Goal: Ask a question: Seek information or help from site administrators or community

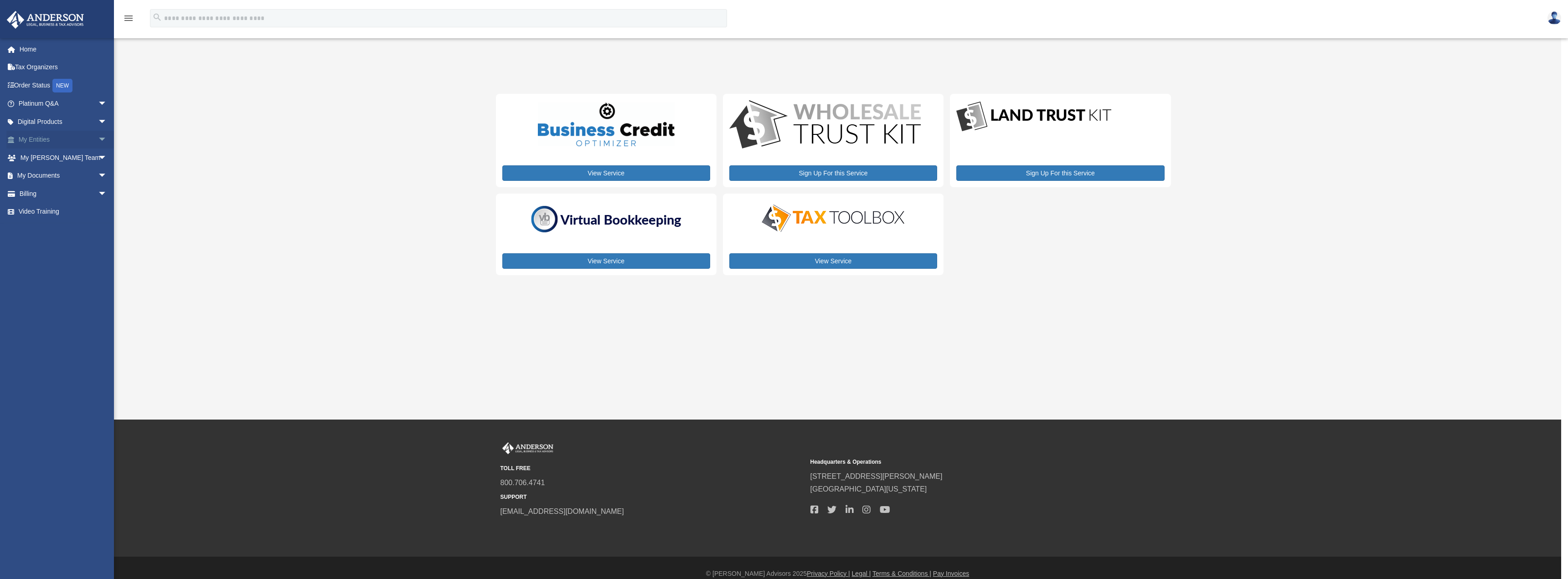
click at [62, 145] on link "My Entities arrow_drop_down" at bounding box center [63, 140] width 115 height 18
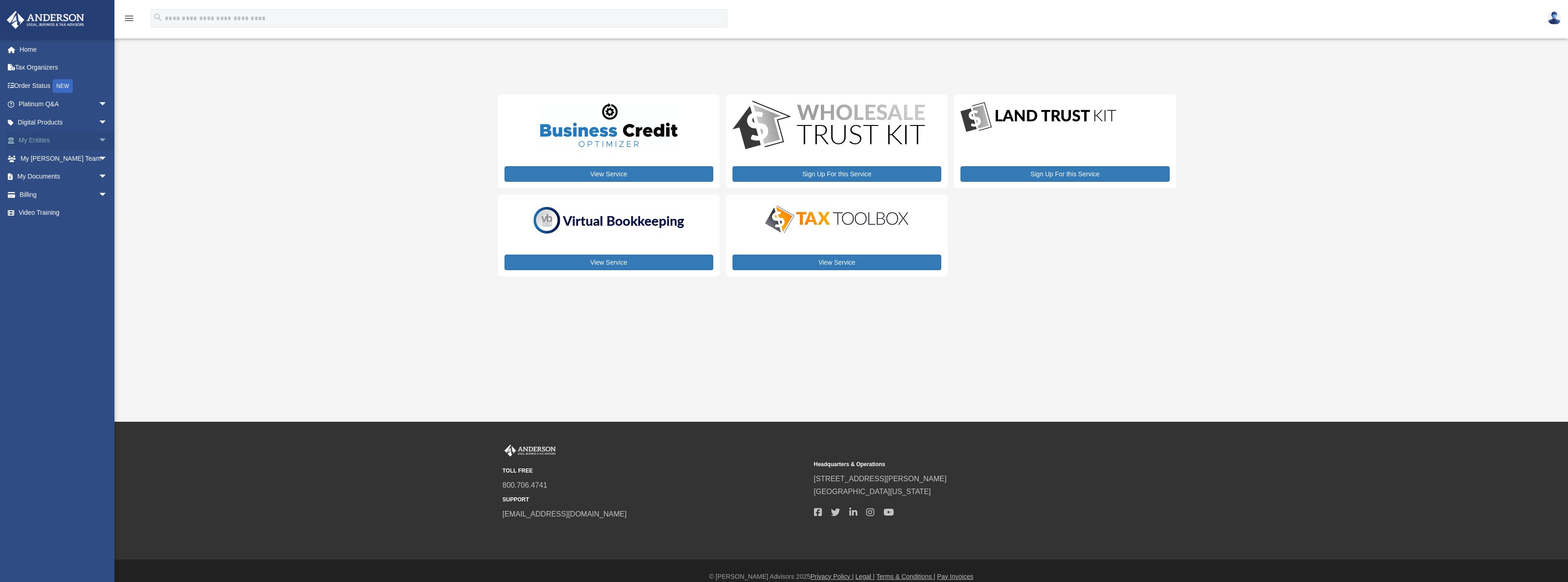
click at [99, 139] on span "arrow_drop_down" at bounding box center [108, 141] width 18 height 18
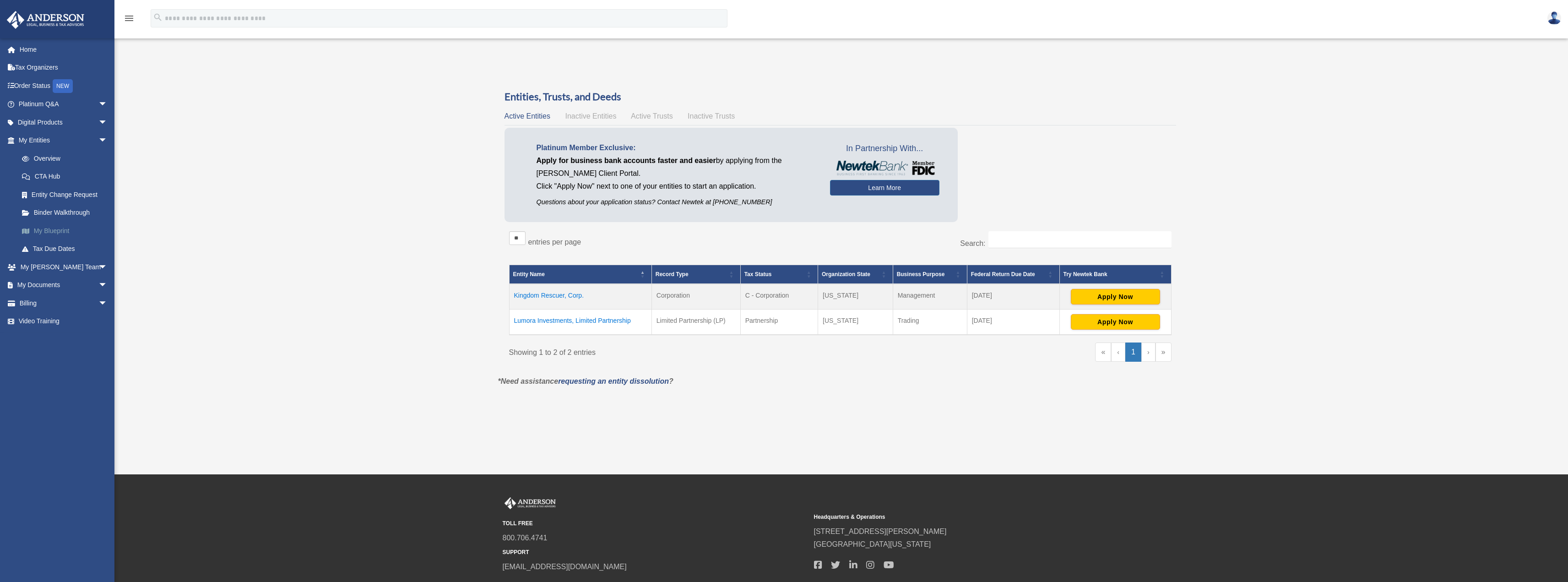
click at [55, 235] on link "My Blueprint" at bounding box center [67, 231] width 109 height 18
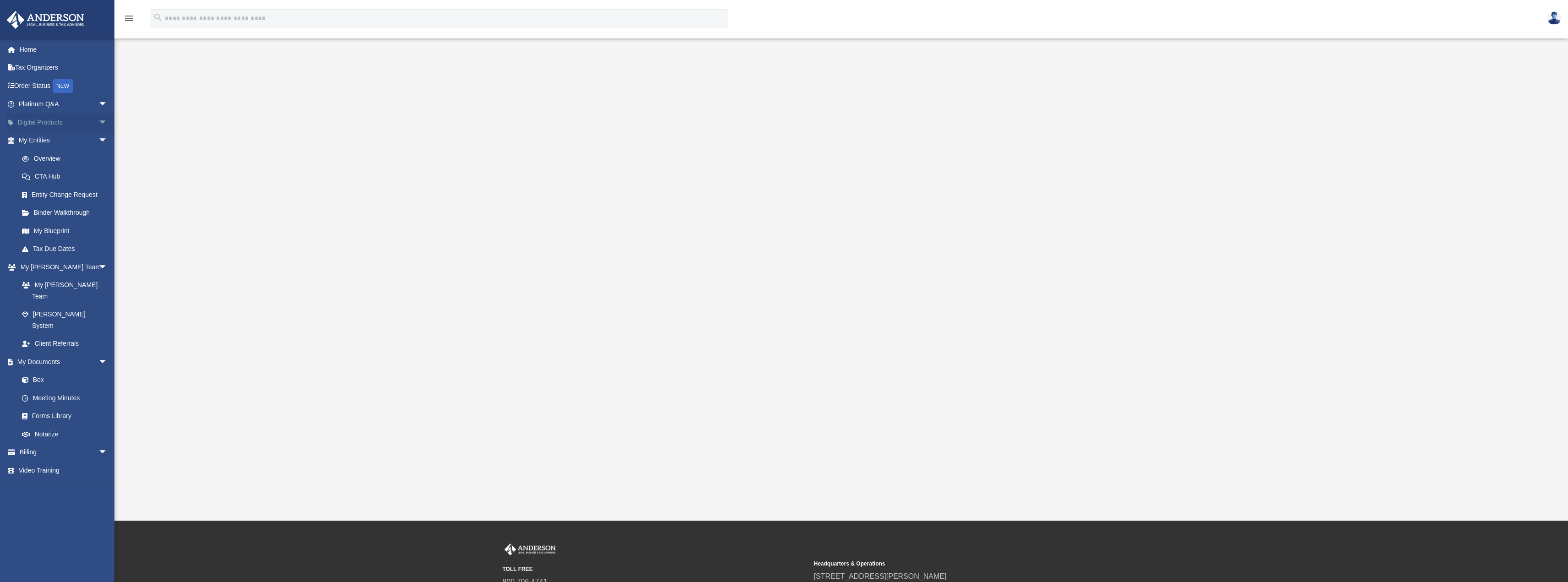
click at [64, 122] on link "Digital Products arrow_drop_down" at bounding box center [64, 122] width 115 height 18
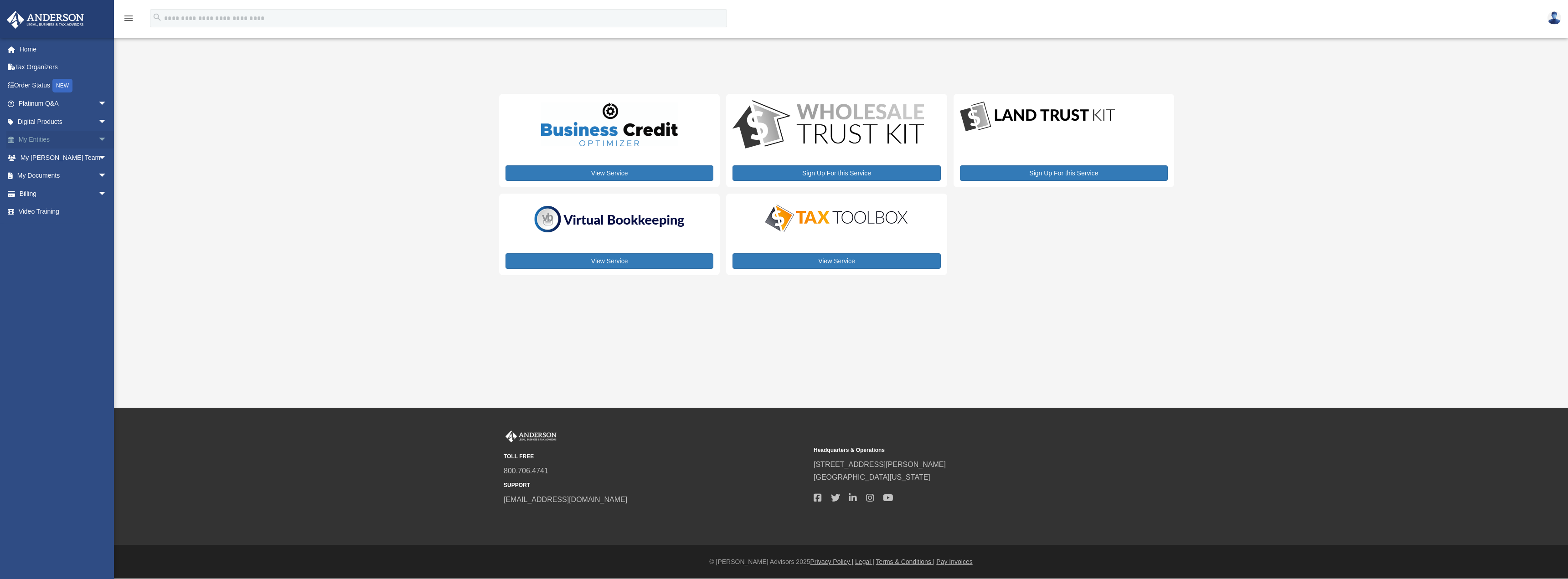
click at [98, 141] on span "arrow_drop_down" at bounding box center [107, 140] width 18 height 18
click at [50, 157] on link "Overview" at bounding box center [67, 158] width 108 height 18
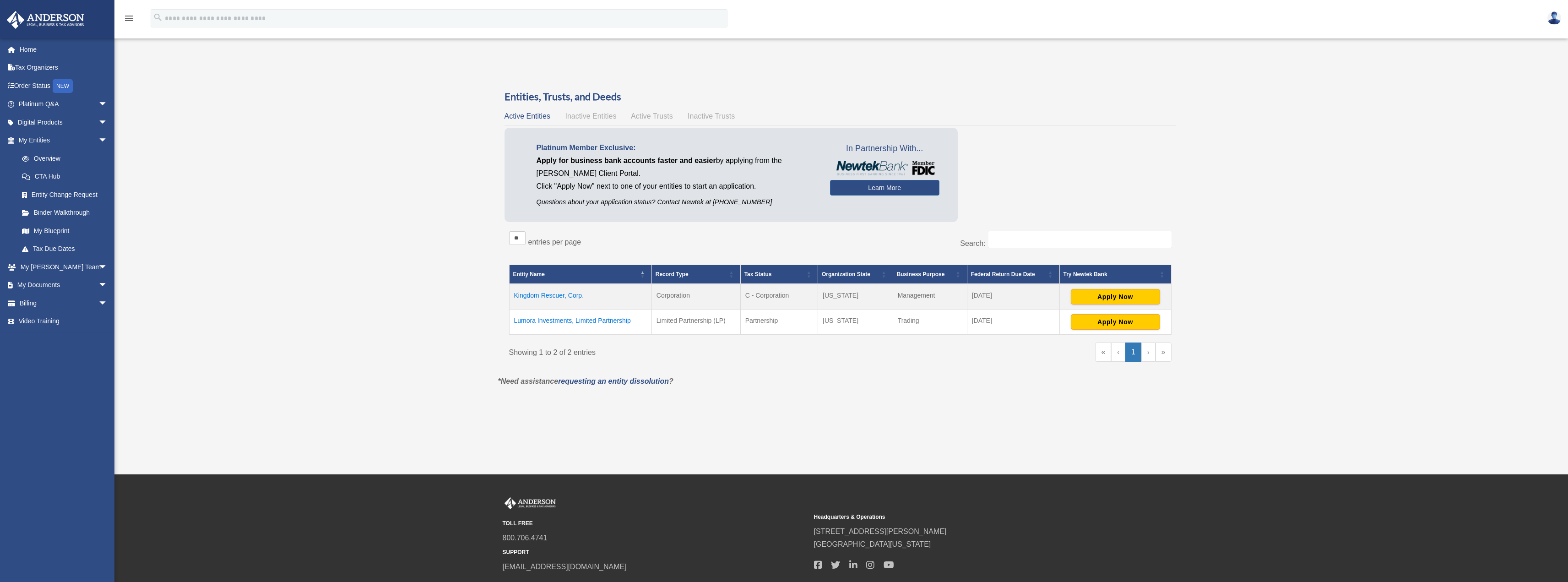
click at [650, 114] on span "Active Trusts" at bounding box center [652, 116] width 42 height 7
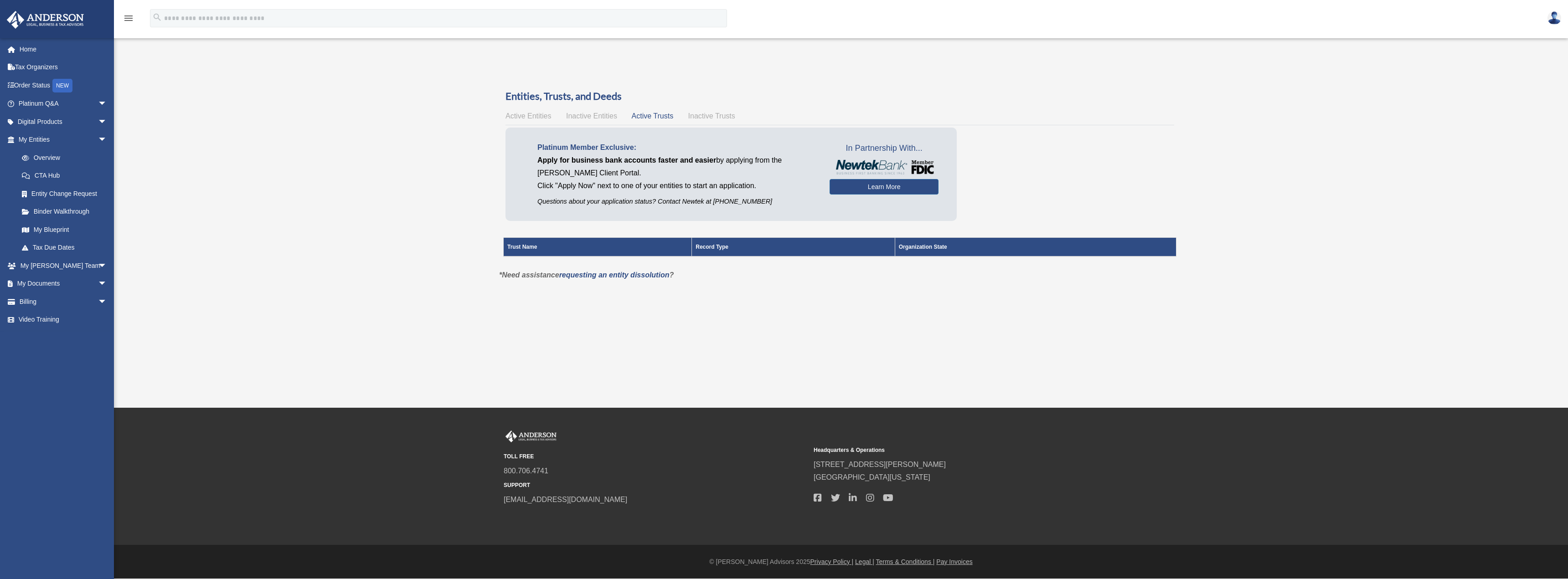
click at [717, 119] on span "Inactive Trusts" at bounding box center [711, 115] width 47 height 7
drag, startPoint x: 639, startPoint y: 115, endPoint x: 588, endPoint y: 113, distance: 51.0
click at [639, 115] on span "Active Trusts" at bounding box center [652, 115] width 42 height 7
drag, startPoint x: 587, startPoint y: 113, endPoint x: 566, endPoint y: 110, distance: 21.2
click at [587, 113] on span "Inactive Entities" at bounding box center [592, 115] width 51 height 7
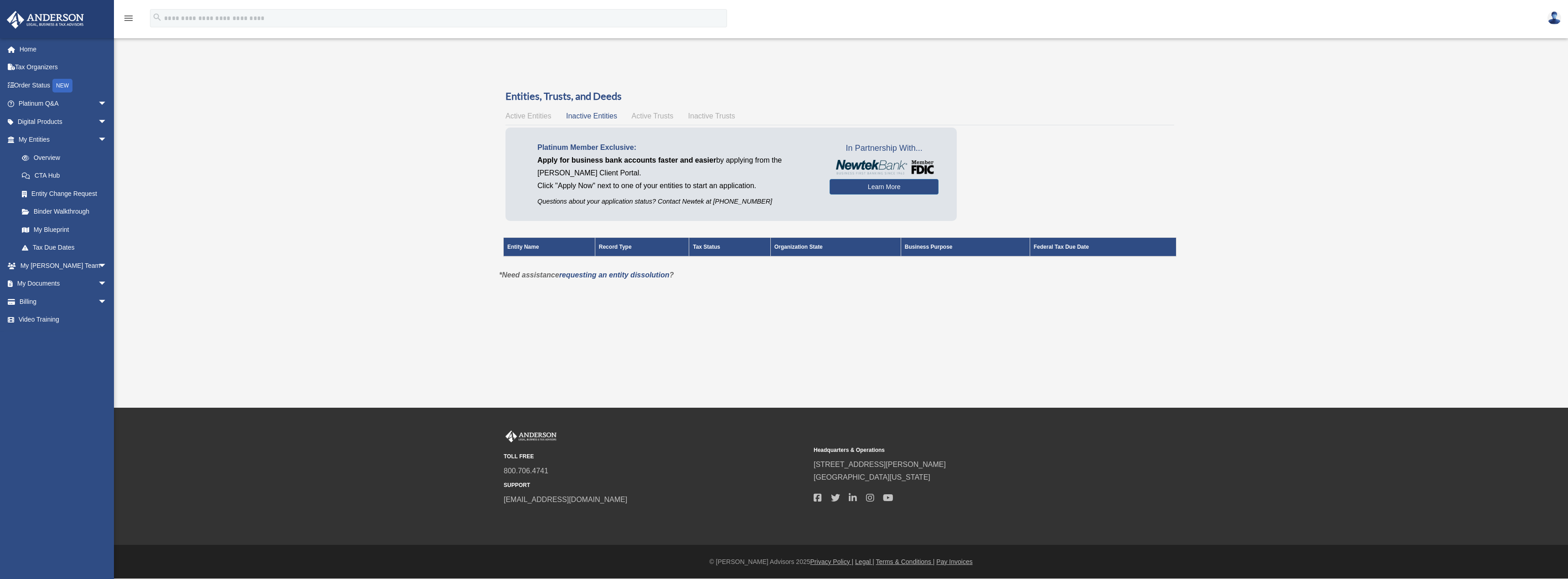
click at [511, 115] on span "Active Entities" at bounding box center [528, 115] width 46 height 7
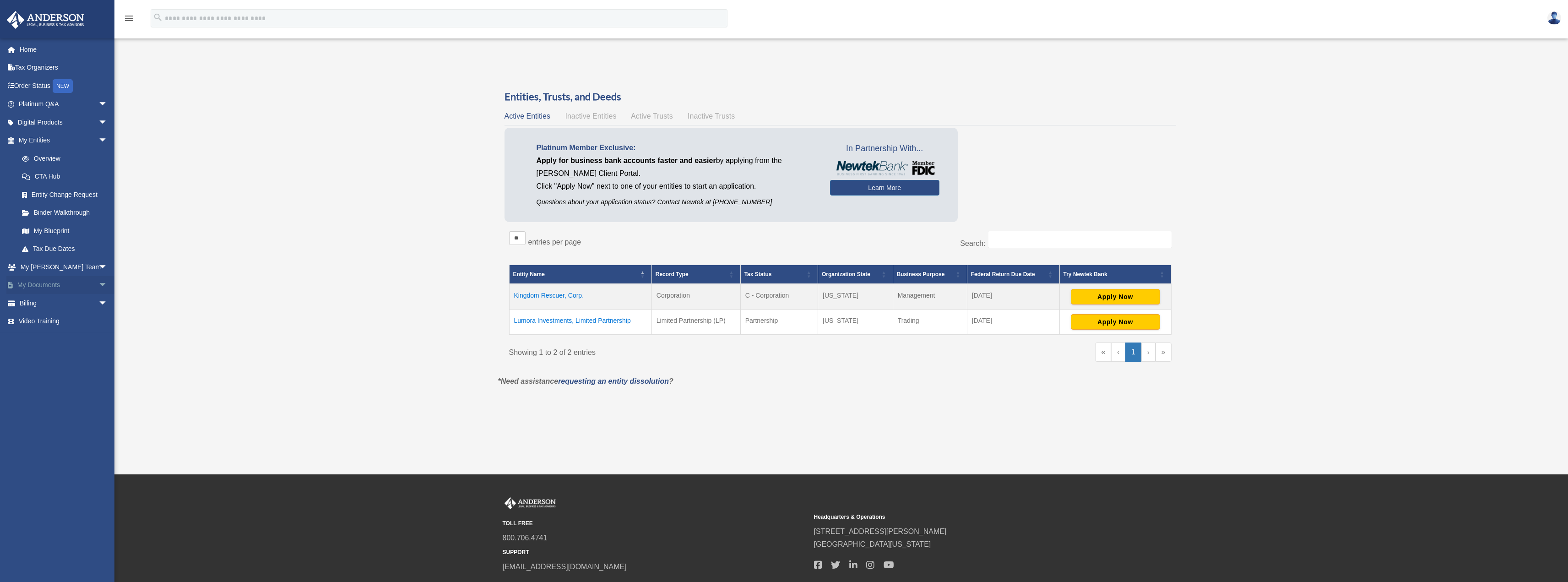
click at [99, 280] on span "arrow_drop_down" at bounding box center [108, 285] width 18 height 18
click at [99, 101] on span "arrow_drop_down" at bounding box center [108, 104] width 18 height 18
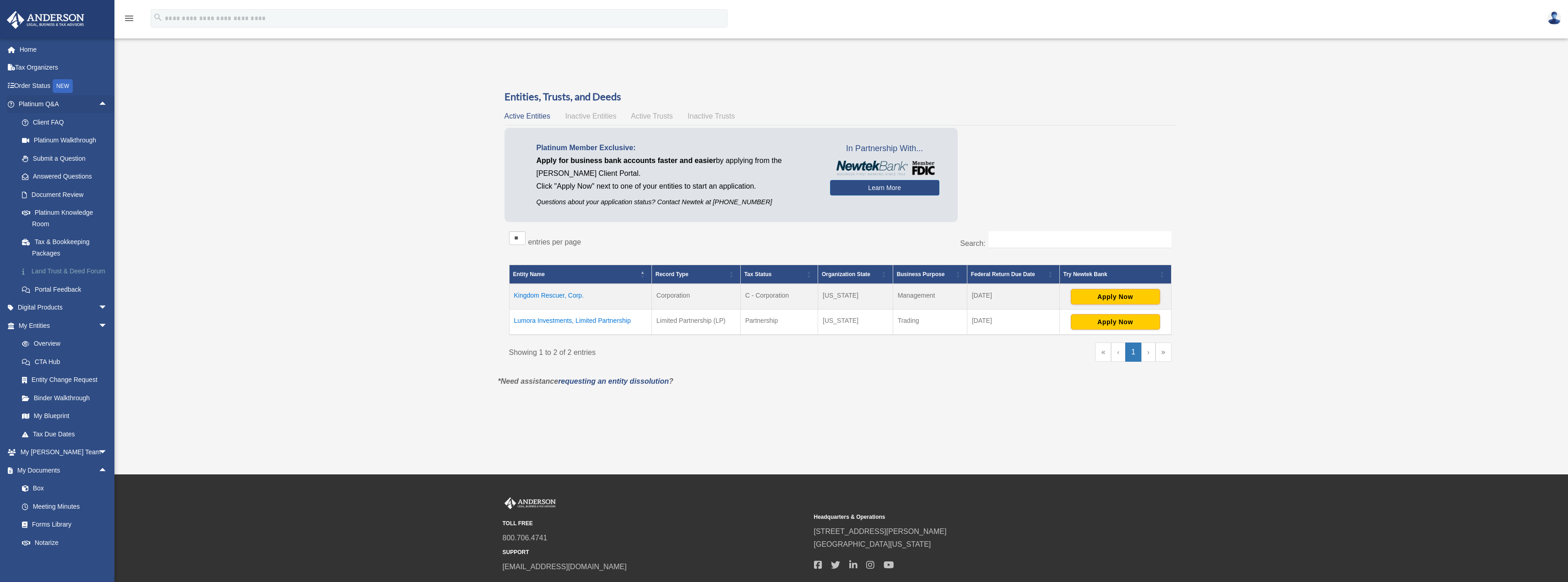
click at [42, 273] on link "Land Trust & Deed Forum" at bounding box center [67, 272] width 109 height 18
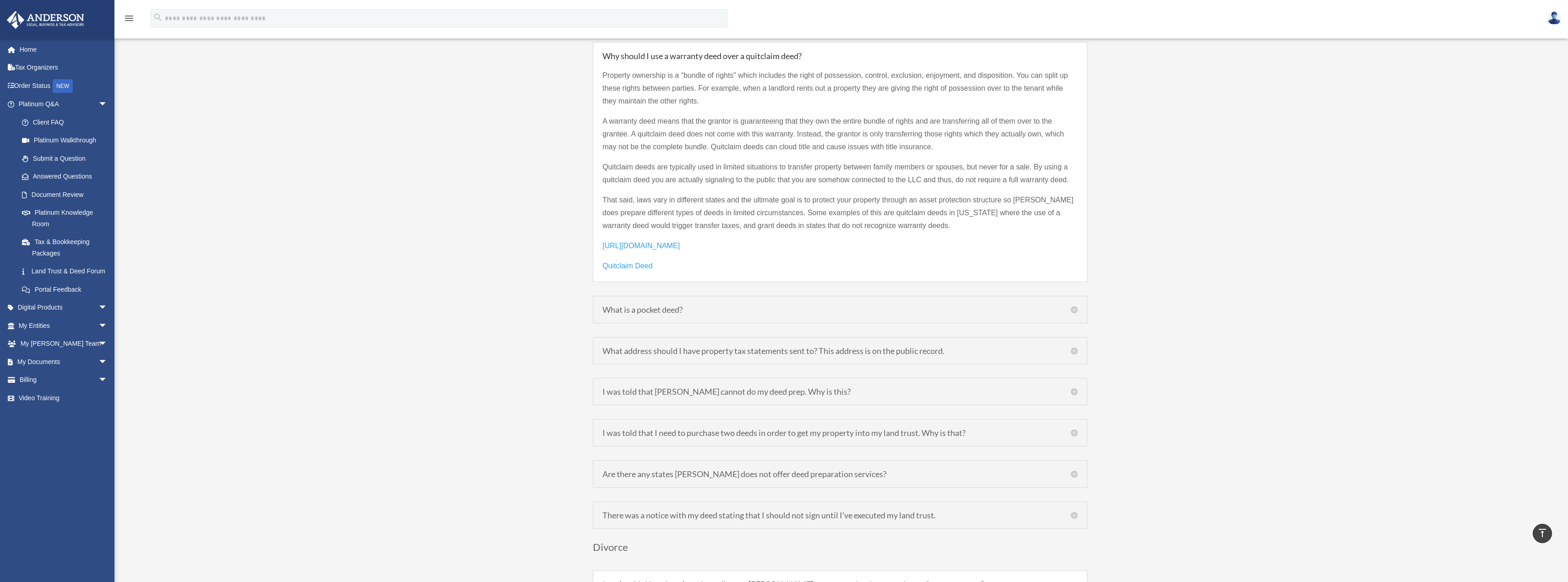
scroll to position [1374, 0]
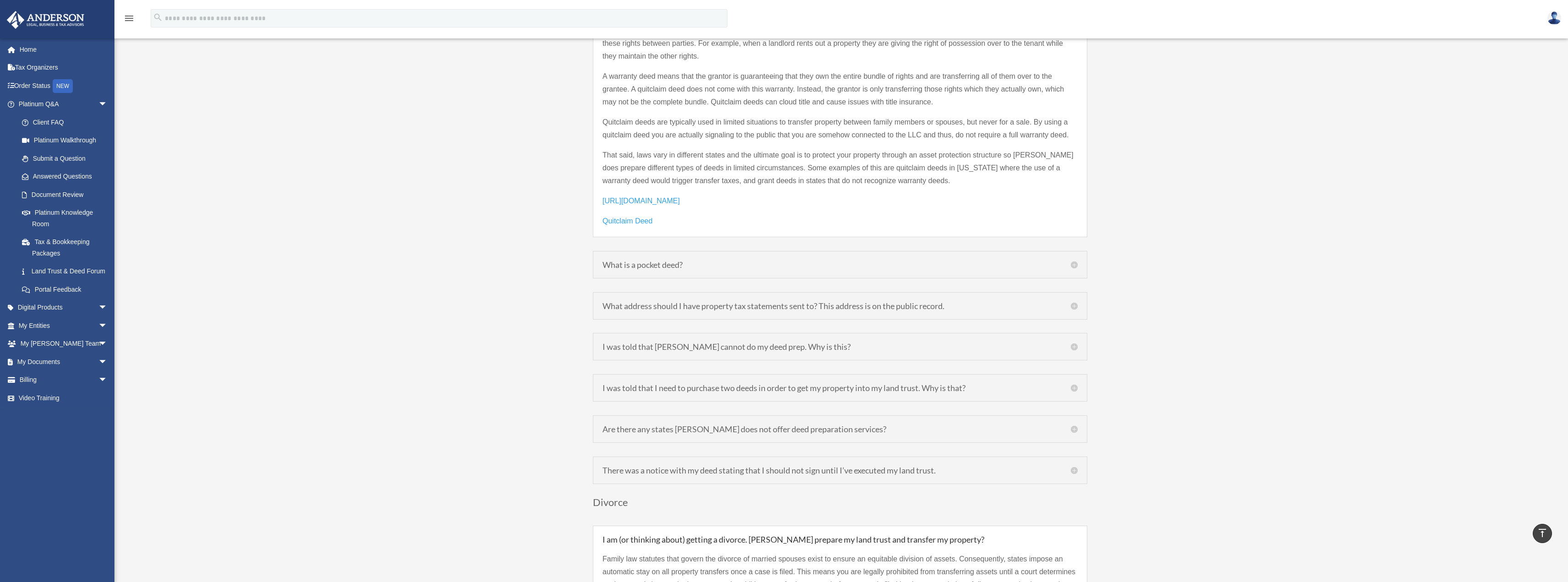
click at [1034, 297] on div "What address should I have property tax statements sent to? This address is on …" at bounding box center [840, 306] width 494 height 28
click at [1074, 302] on h5 "What address should I have property tax statements sent to? This address is on …" at bounding box center [840, 306] width 475 height 8
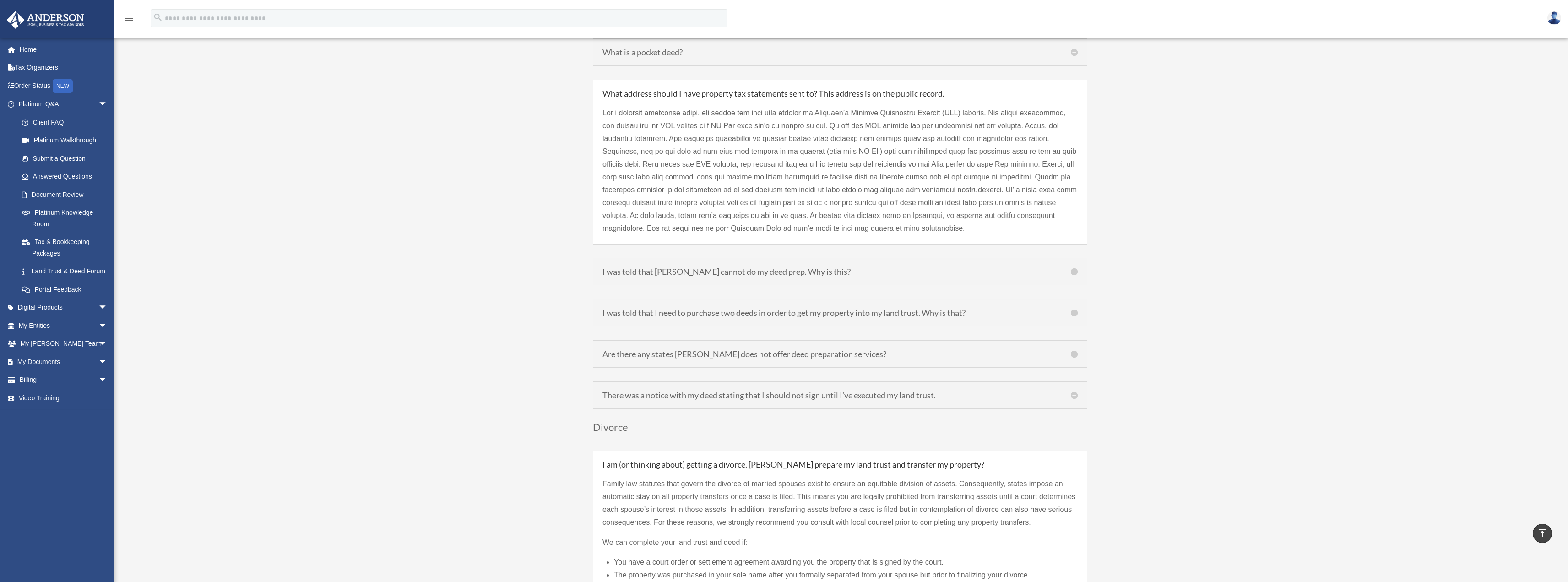
click at [1075, 267] on h5 "I was told that [PERSON_NAME] cannot do my deed prep. Why is this?" at bounding box center [840, 271] width 475 height 8
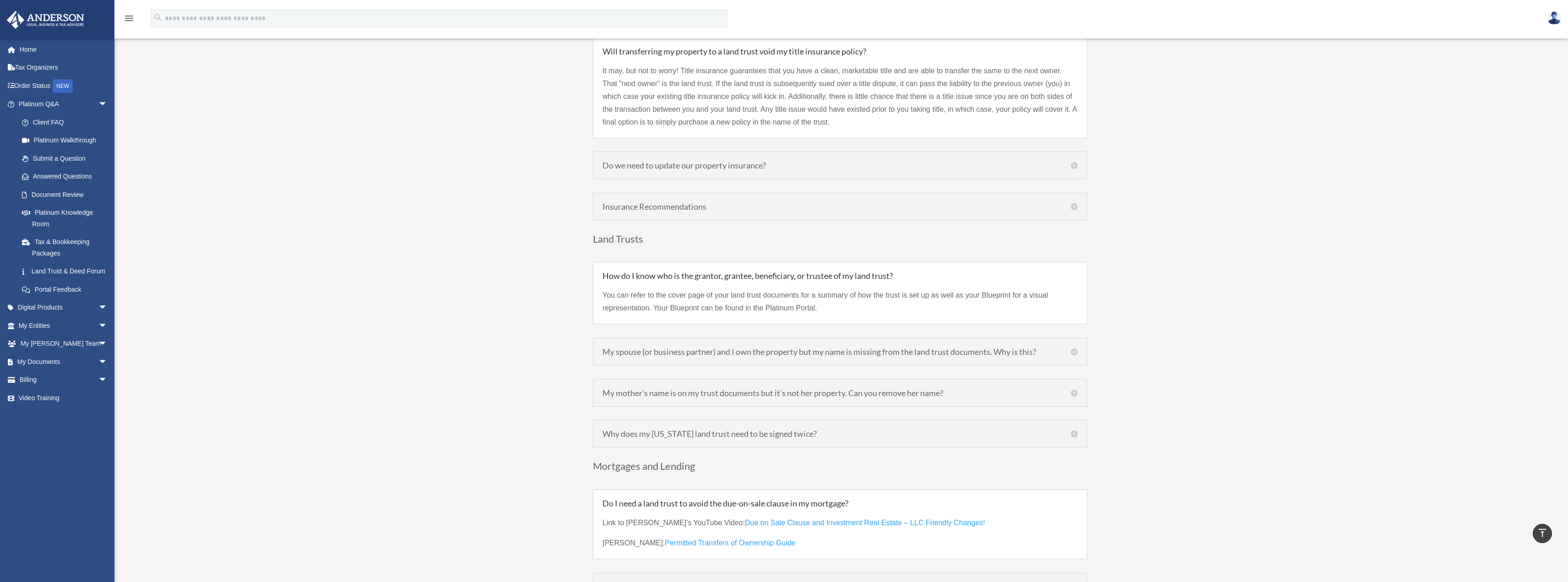
scroll to position [2198, 0]
